Goal: Information Seeking & Learning: Learn about a topic

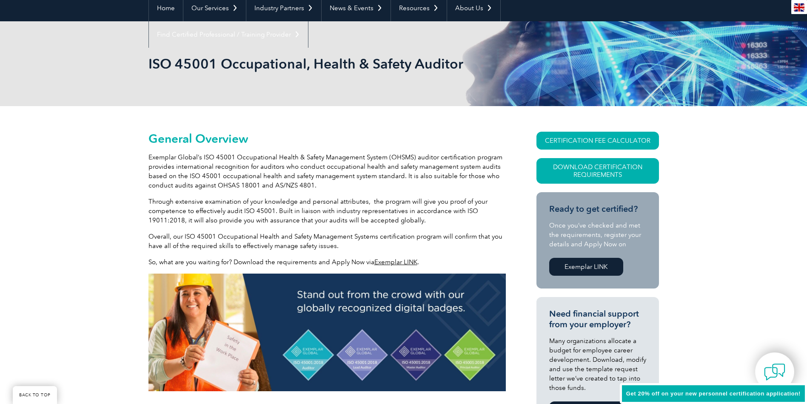
scroll to position [85, 0]
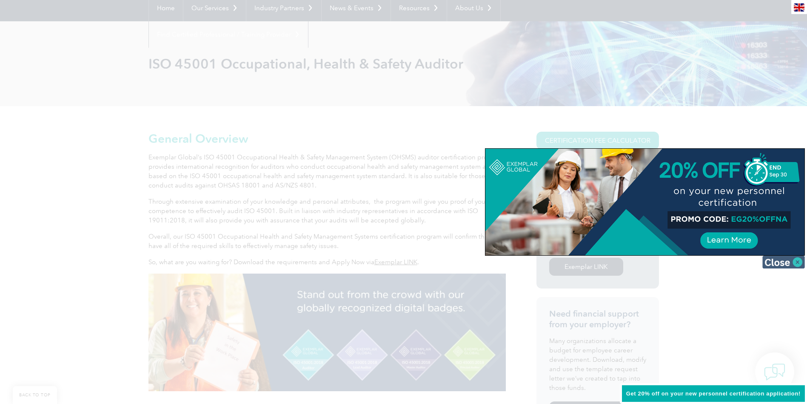
click at [795, 260] on img at bounding box center [784, 261] width 43 height 13
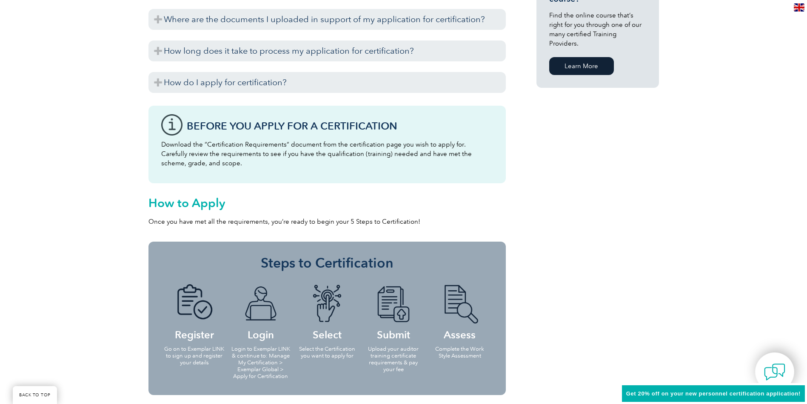
scroll to position [681, 0]
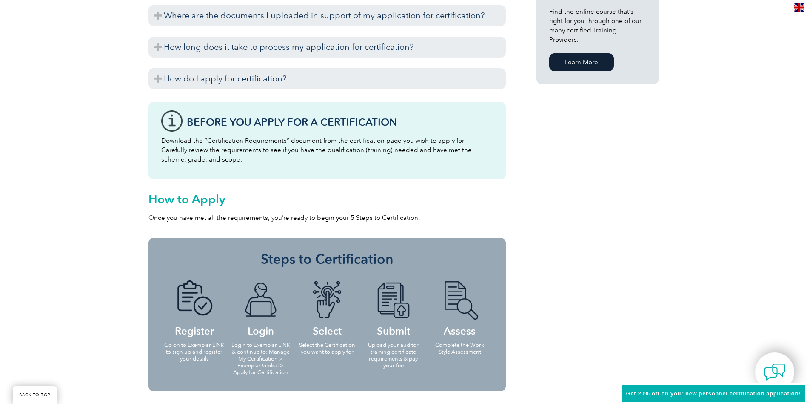
click at [570, 56] on link "Learn More" at bounding box center [582, 62] width 65 height 18
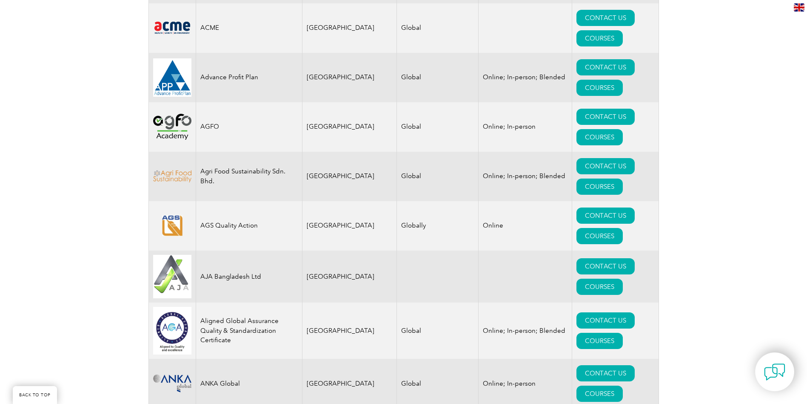
scroll to position [608, 0]
